Goal: Information Seeking & Learning: Learn about a topic

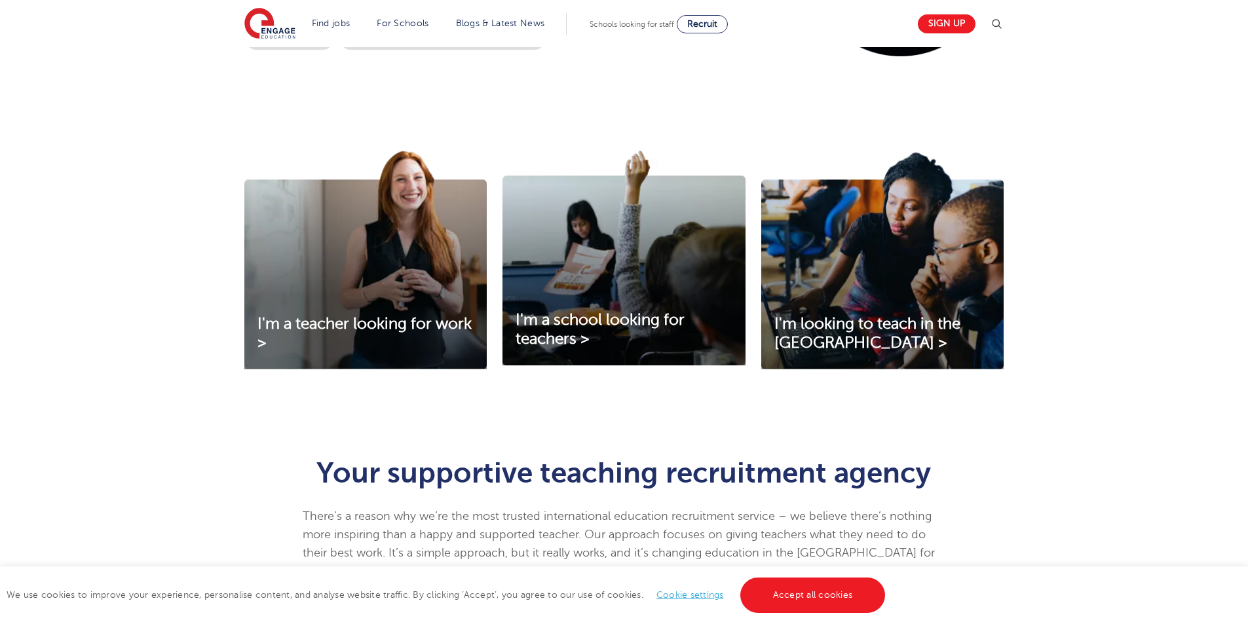
scroll to position [393, 0]
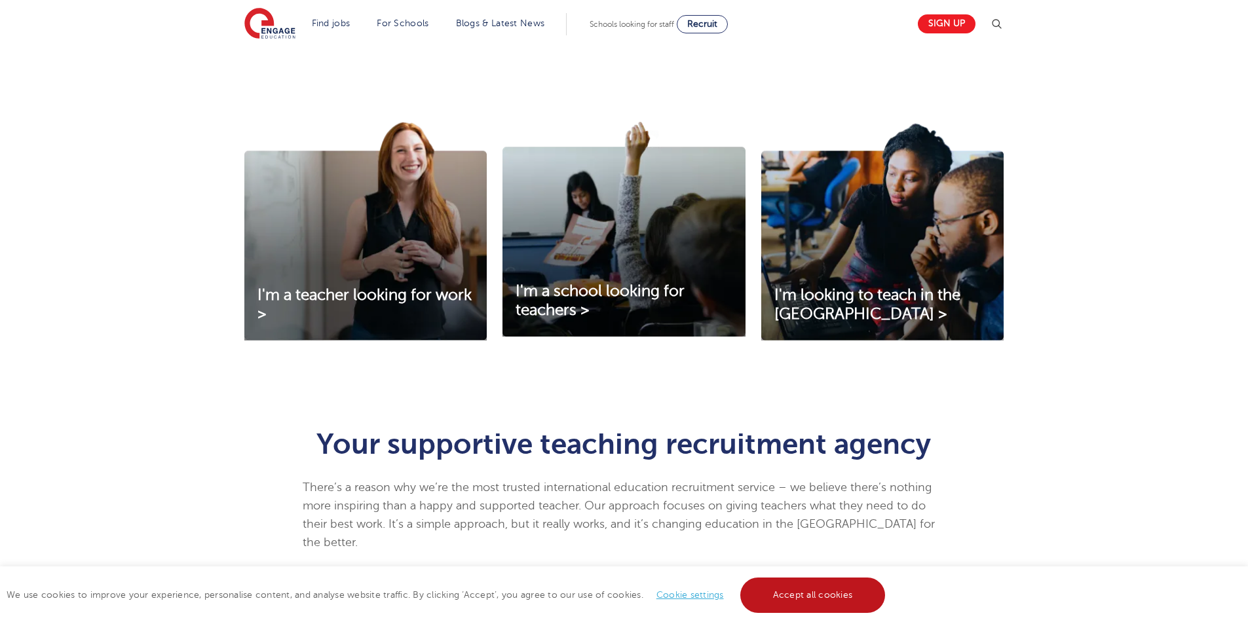
click at [829, 598] on link "Accept all cookies" at bounding box center [812, 595] width 145 height 35
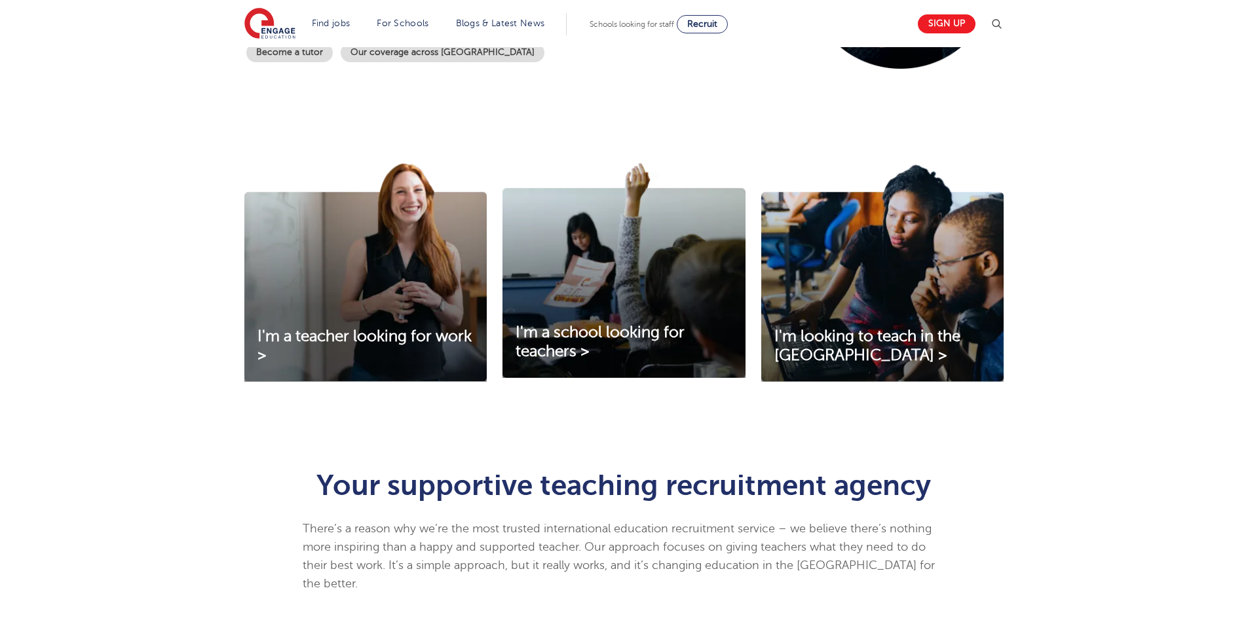
scroll to position [197, 0]
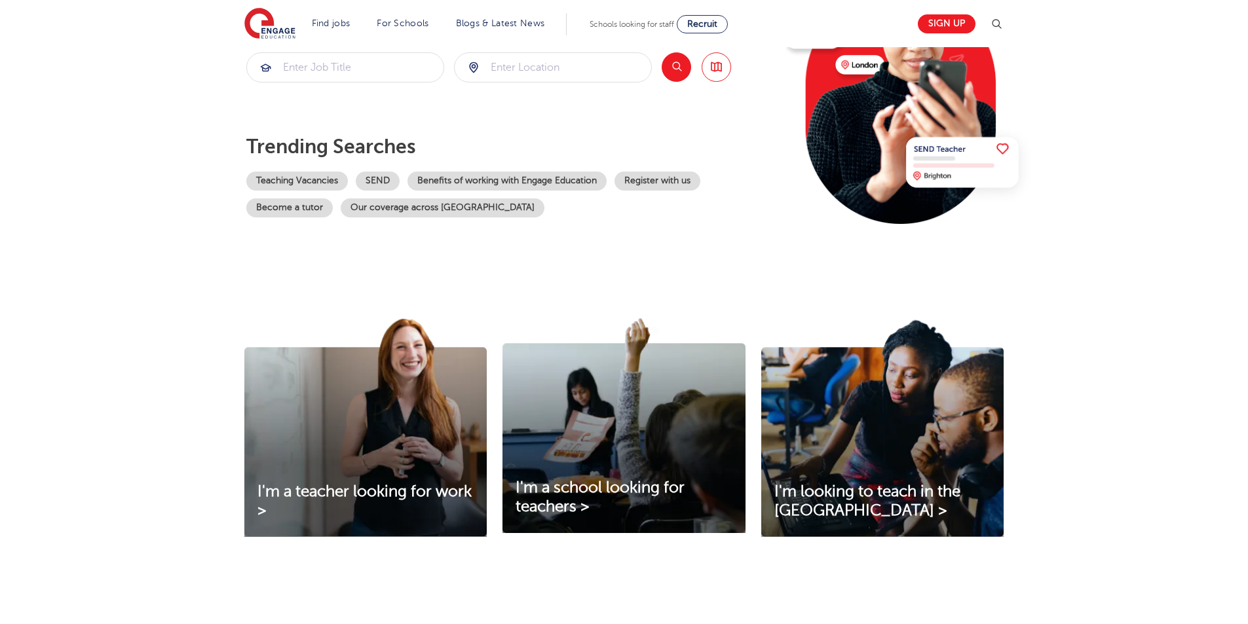
click at [274, 9] on section "Find jobs All vacancies We have one of the UK's largest database. and with hund…" at bounding box center [577, 24] width 666 height 48
click at [268, 16] on img at bounding box center [269, 24] width 51 height 33
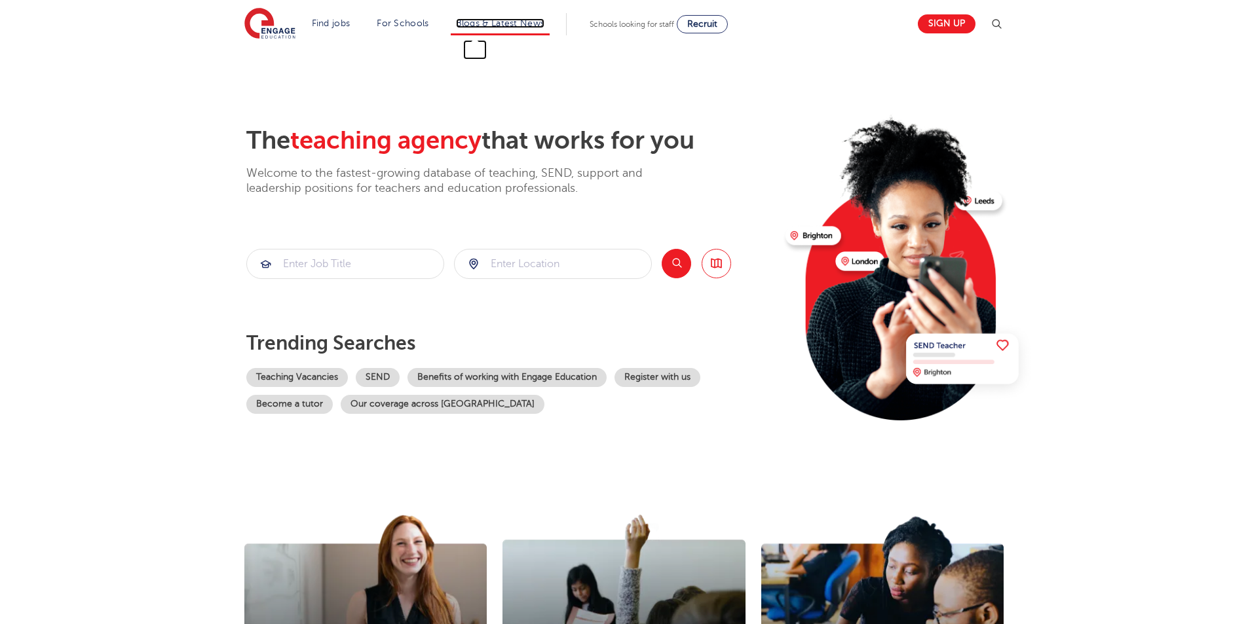
click at [464, 24] on link "Blogs & Latest News" at bounding box center [500, 23] width 89 height 10
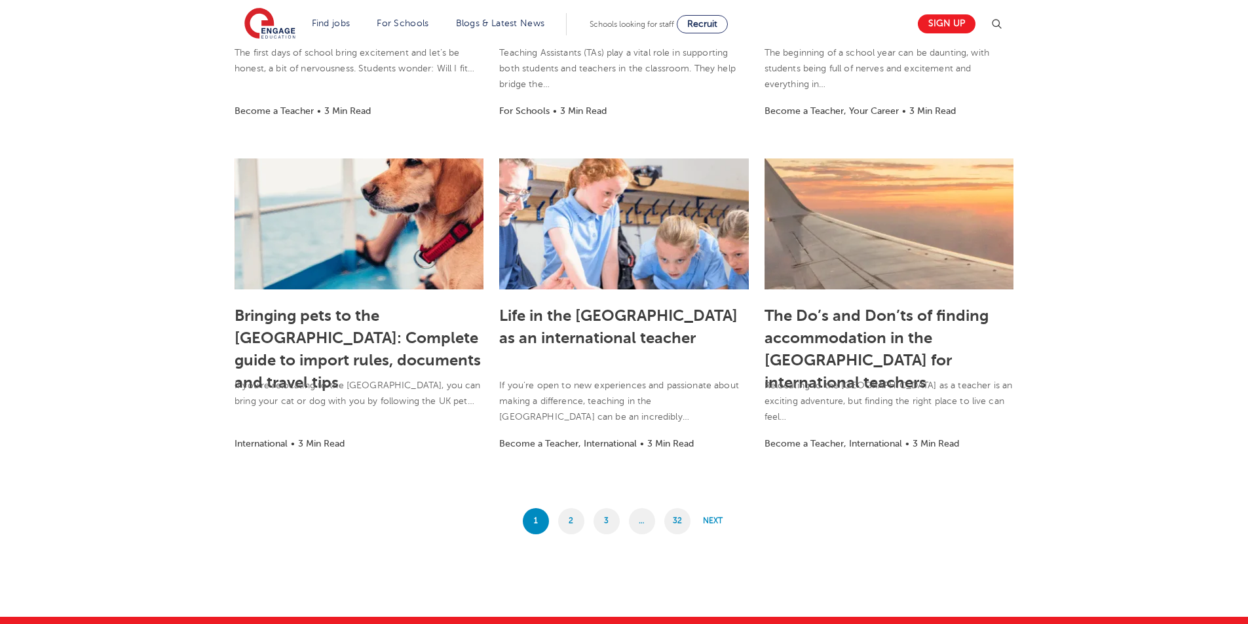
scroll to position [786, 0]
